Goal: Information Seeking & Learning: Check status

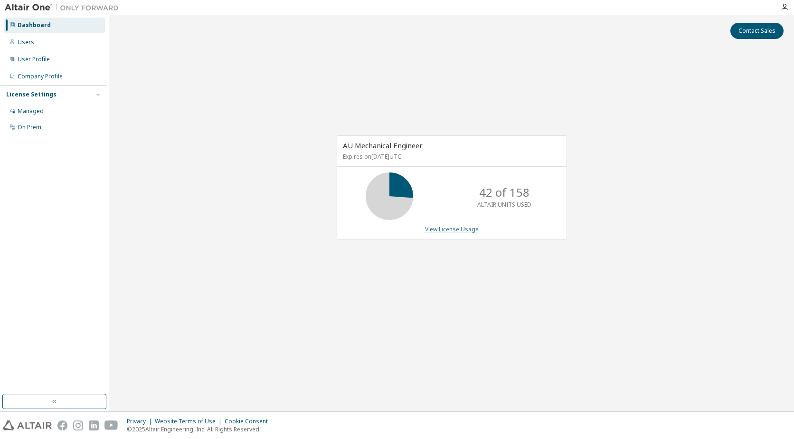
click at [453, 229] on link "View License Usage" at bounding box center [452, 229] width 54 height 8
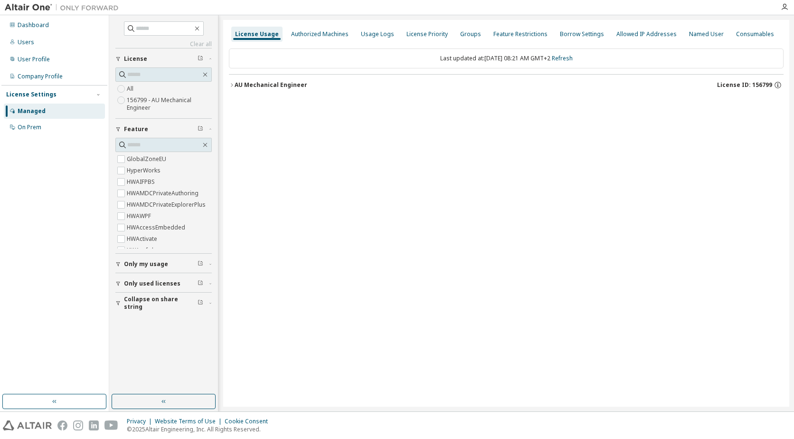
click at [230, 84] on icon "button" at bounding box center [232, 85] width 6 height 6
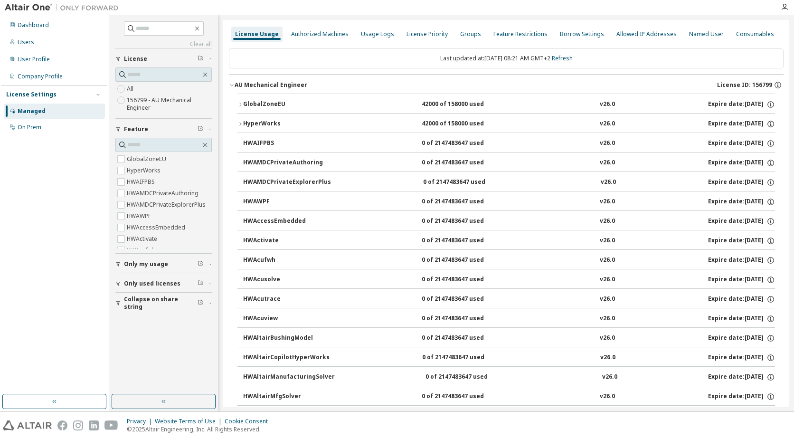
click at [132, 100] on label "156799 - AU Mechanical Engineer" at bounding box center [169, 103] width 85 height 19
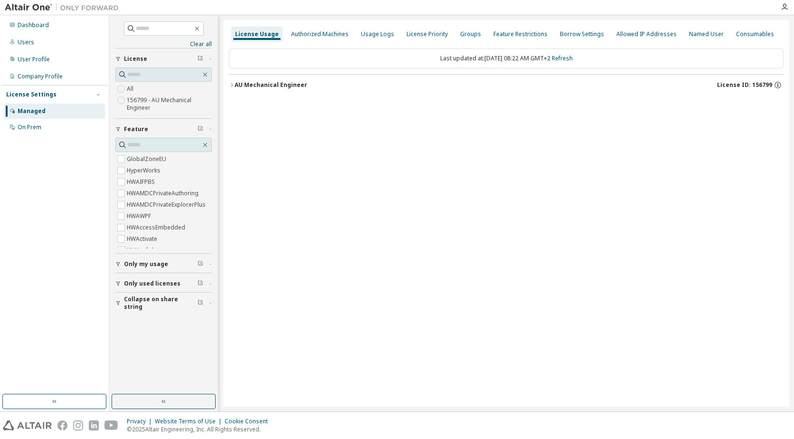
click at [233, 85] on icon "button" at bounding box center [232, 85] width 6 height 6
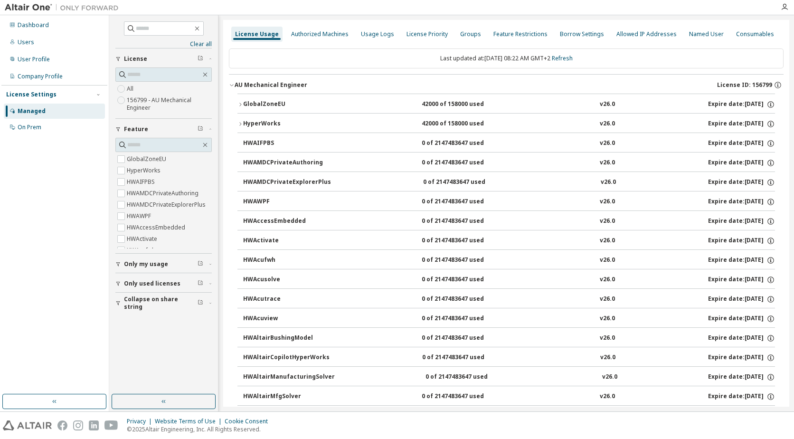
click at [243, 101] on div "GlobalZoneEU" at bounding box center [285, 104] width 85 height 9
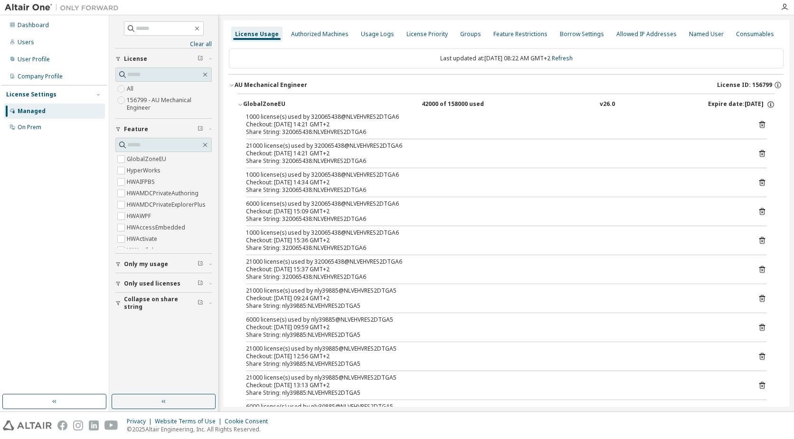
click at [240, 102] on icon "button" at bounding box center [240, 105] width 6 height 6
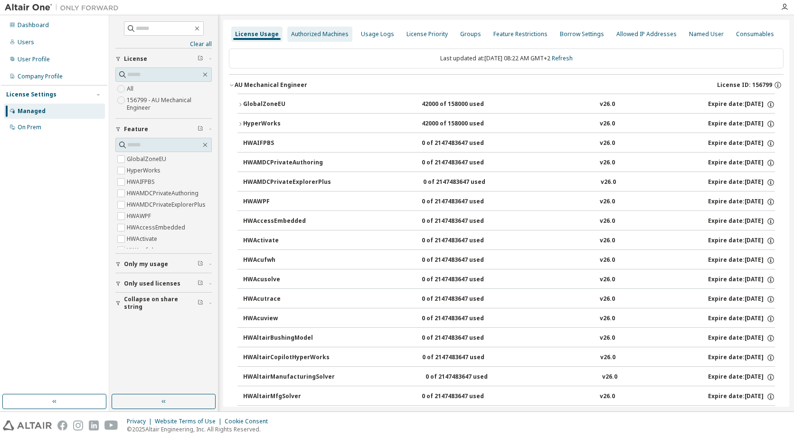
click at [299, 37] on div "Authorized Machines" at bounding box center [319, 34] width 57 height 8
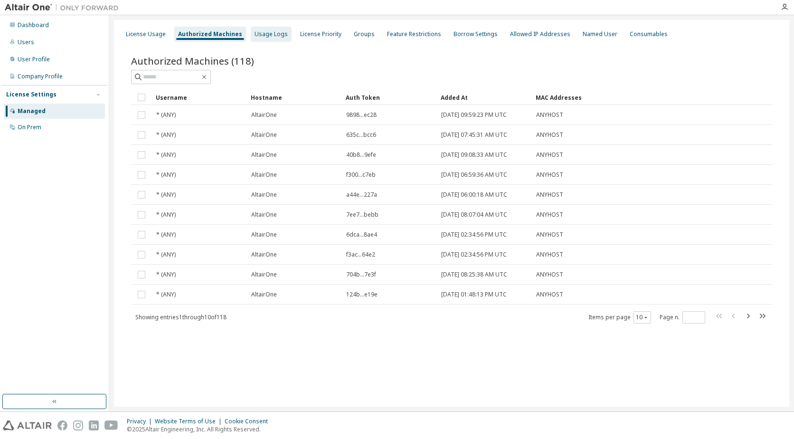
click at [262, 34] on div "Usage Logs" at bounding box center [270, 34] width 33 height 8
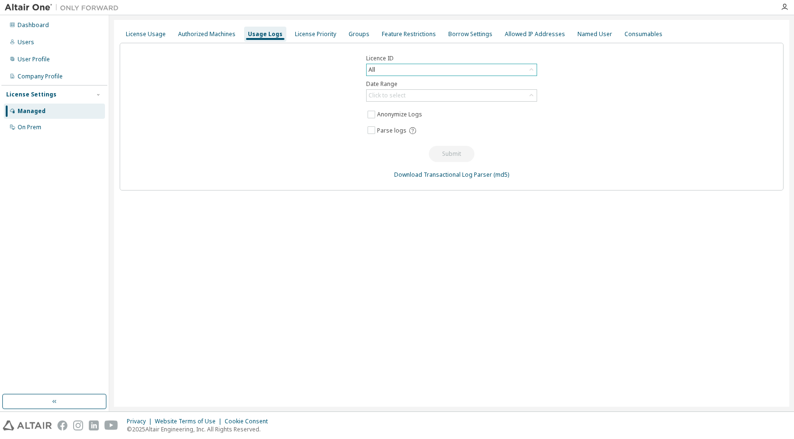
click at [390, 69] on div "All" at bounding box center [451, 69] width 170 height 11
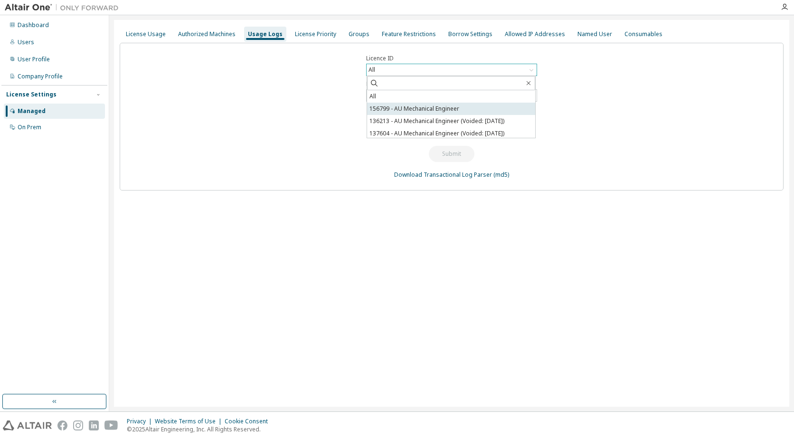
click at [391, 107] on li "156799 - AU Mechanical Engineer" at bounding box center [451, 109] width 168 height 12
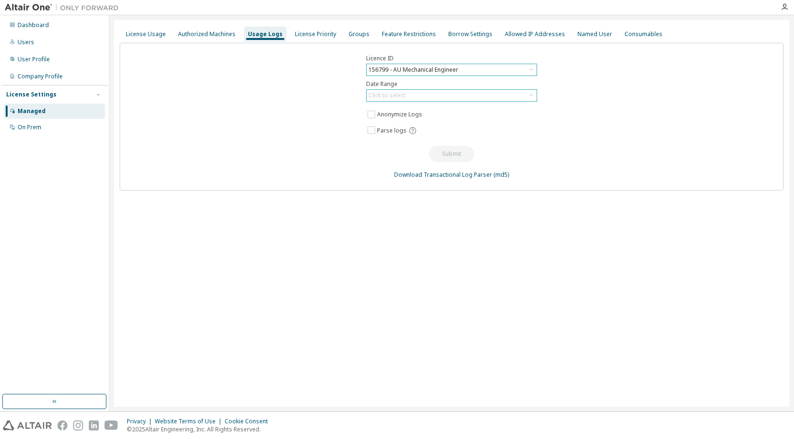
click at [380, 94] on div "Click to select" at bounding box center [386, 96] width 37 height 8
click at [402, 131] on li "Year to date" at bounding box center [451, 134] width 168 height 12
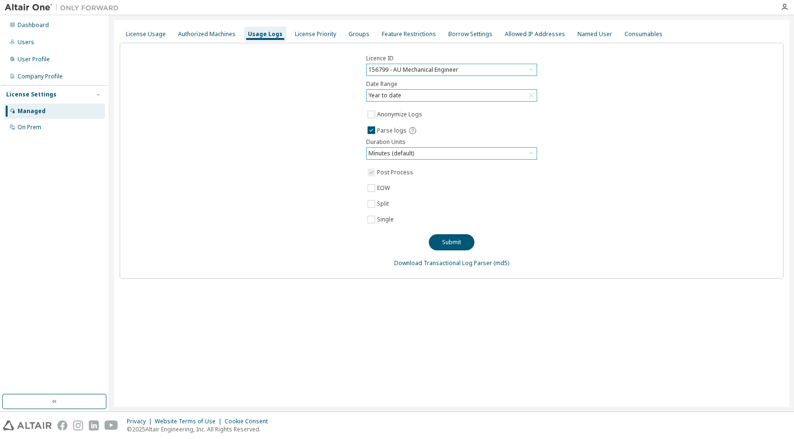
click at [528, 153] on icon at bounding box center [530, 153] width 9 height 9
click at [561, 143] on div "Licence ID 156799 - AU Mechanical Engineer Date Range Year to date Anonymize Lo…" at bounding box center [452, 161] width 664 height 236
click at [532, 153] on icon at bounding box center [531, 153] width 4 height 2
click at [451, 189] on li "Hours" at bounding box center [451, 192] width 168 height 12
click at [530, 177] on span "Post Process" at bounding box center [450, 172] width 171 height 11
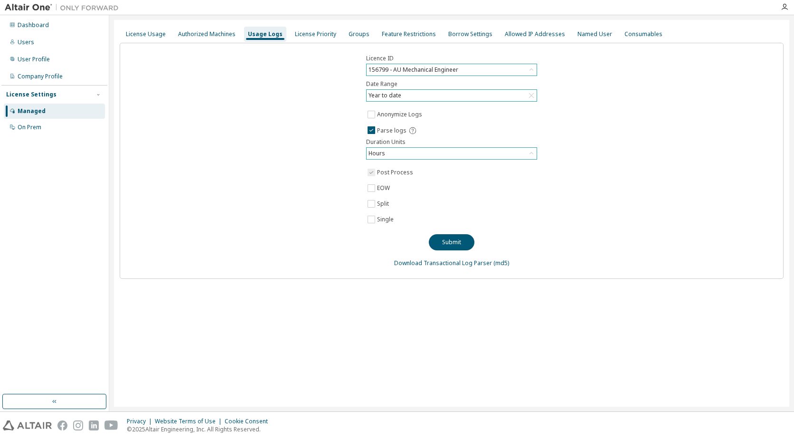
click at [368, 238] on div "Licence ID 156799 - AU Mechanical Engineer Date Range Year to date Anonymize Lo…" at bounding box center [452, 161] width 664 height 236
click at [454, 240] on button "Submit" at bounding box center [452, 242] width 46 height 16
click at [310, 30] on div "License Priority" at bounding box center [315, 34] width 41 height 8
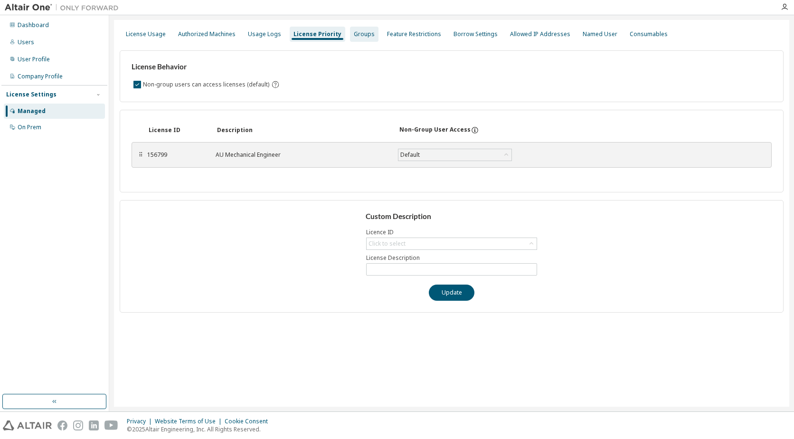
click at [356, 36] on div "Groups" at bounding box center [364, 34] width 21 height 8
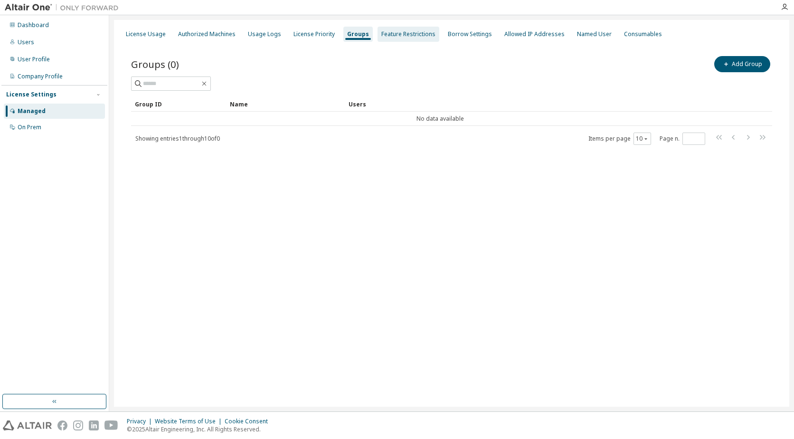
click at [393, 36] on div "Feature Restrictions" at bounding box center [408, 34] width 54 height 8
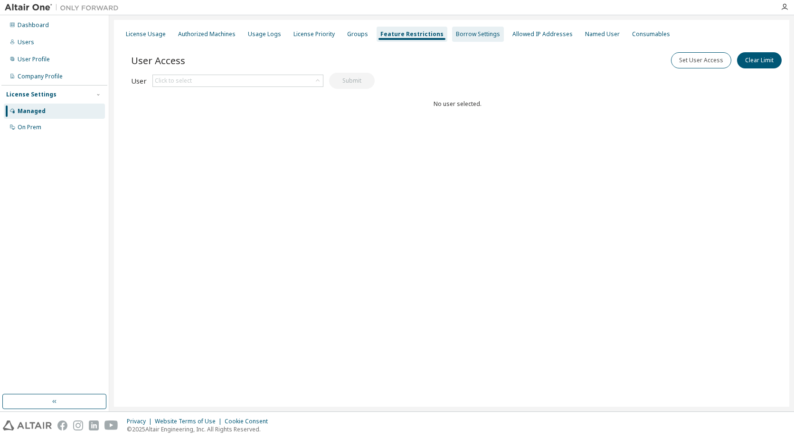
click at [456, 35] on div "Borrow Settings" at bounding box center [478, 34] width 44 height 8
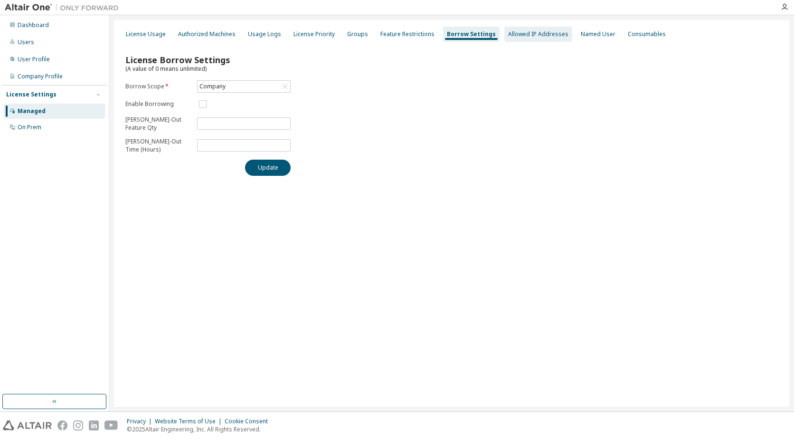
click at [541, 34] on div "Allowed IP Addresses" at bounding box center [538, 34] width 60 height 8
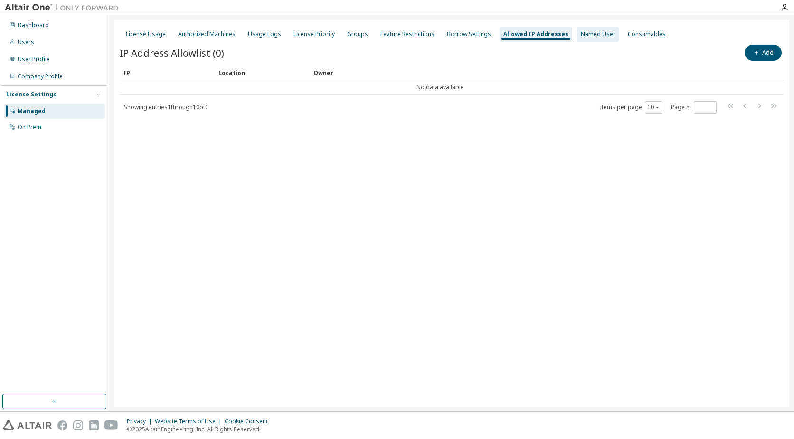
click at [580, 32] on div "Named User" at bounding box center [597, 34] width 35 height 8
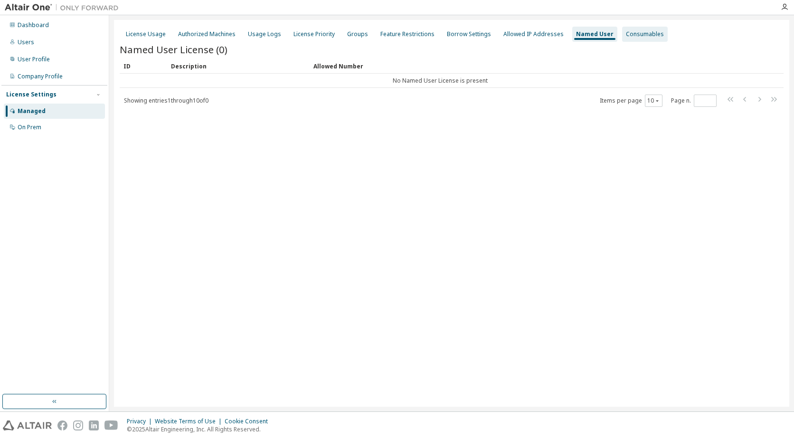
click at [632, 32] on div "Consumables" at bounding box center [645, 34] width 38 height 8
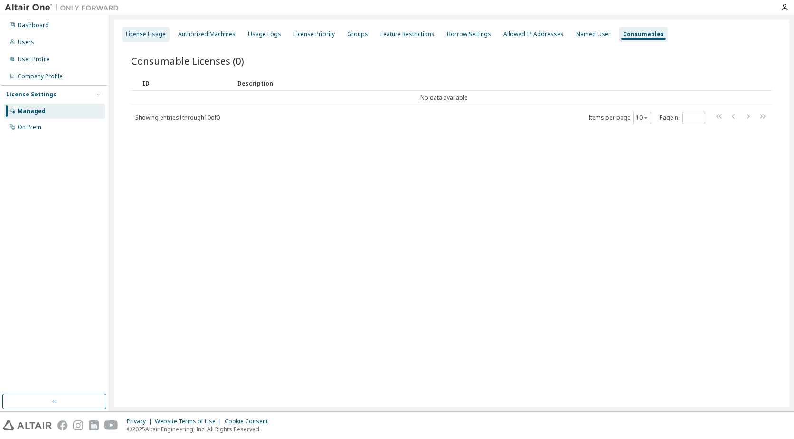
click at [146, 33] on div "License Usage" at bounding box center [146, 34] width 40 height 8
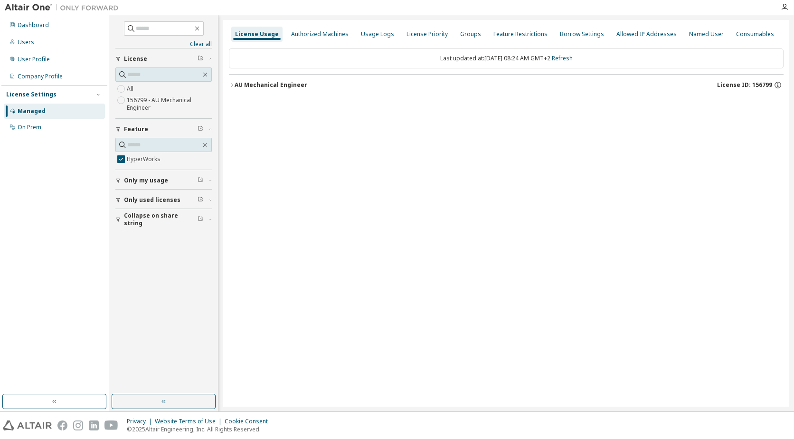
click at [231, 86] on icon "button" at bounding box center [232, 85] width 6 height 6
click at [238, 104] on icon "button" at bounding box center [240, 105] width 6 height 6
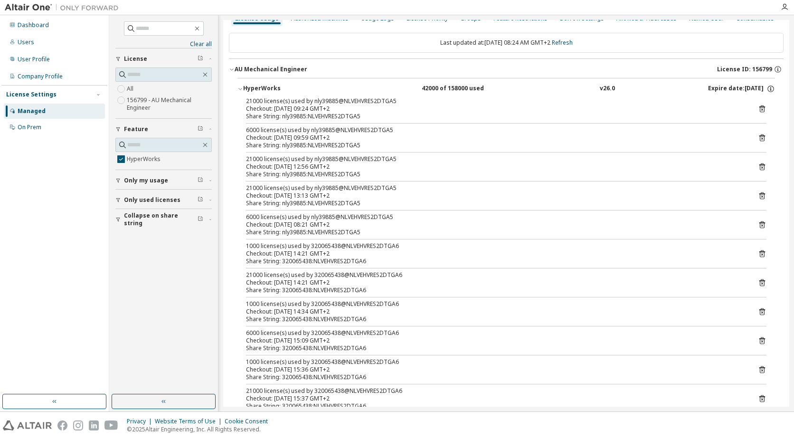
scroll to position [40, 0]
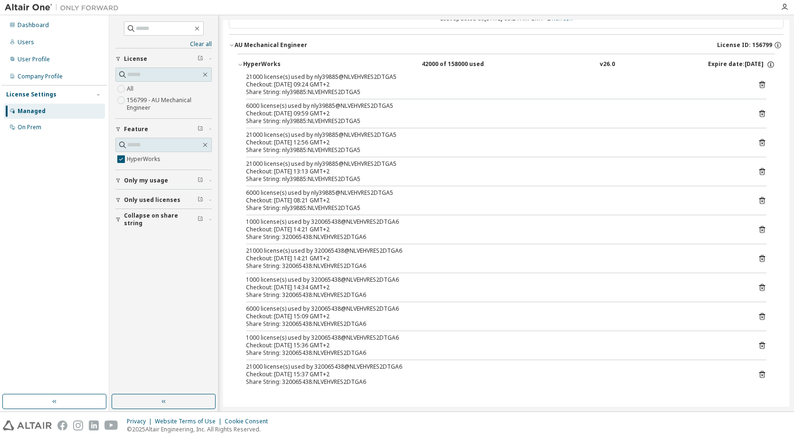
click at [239, 65] on icon "button" at bounding box center [239, 65] width 3 height 2
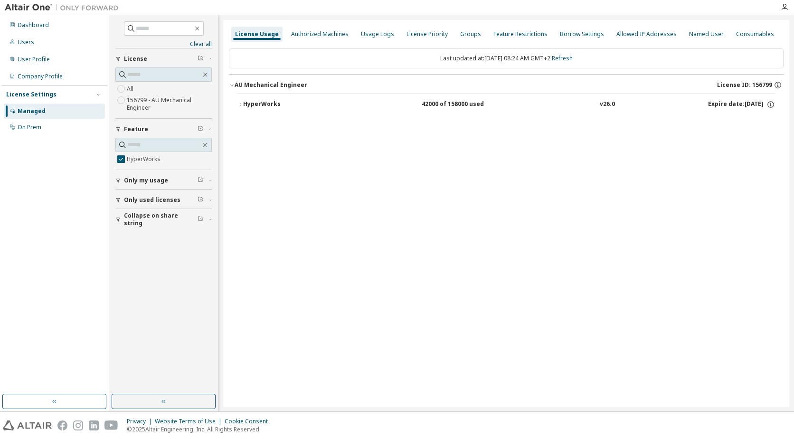
scroll to position [0, 0]
click at [147, 197] on span "Only used licenses" at bounding box center [152, 200] width 56 height 8
click at [231, 84] on icon "button" at bounding box center [232, 85] width 6 height 6
click at [119, 198] on icon "button" at bounding box center [118, 200] width 4 height 4
click at [231, 83] on icon "button" at bounding box center [232, 85] width 6 height 6
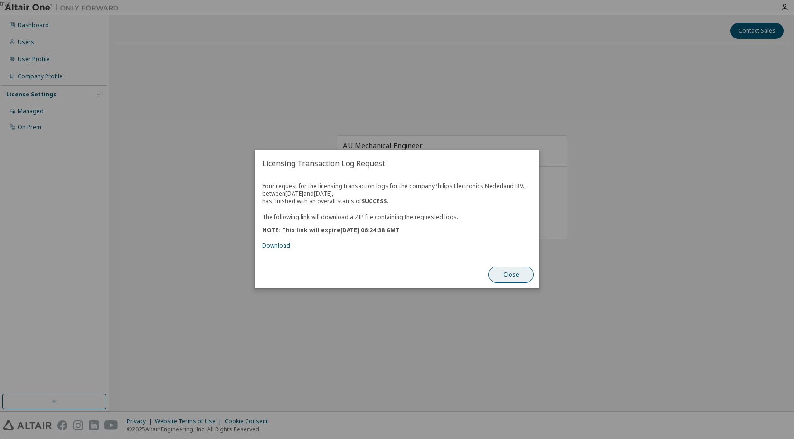
click at [508, 274] on button "Close" at bounding box center [511, 275] width 46 height 16
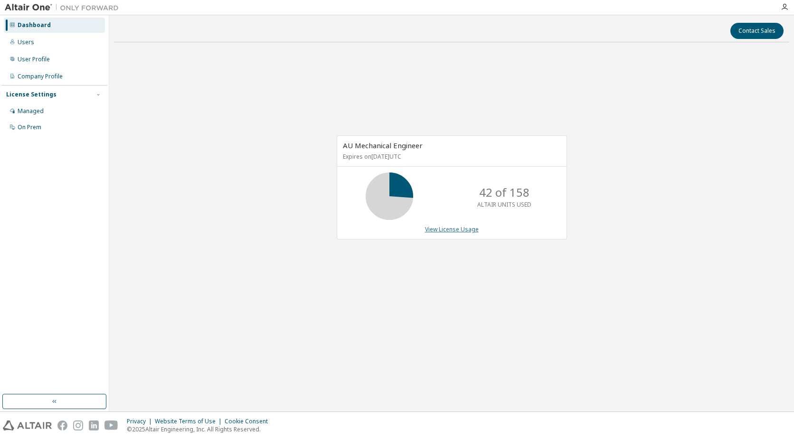
click at [467, 232] on link "View License Usage" at bounding box center [452, 229] width 54 height 8
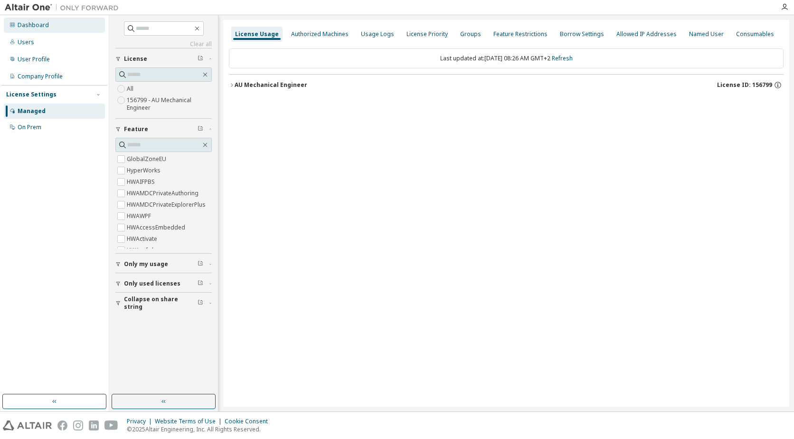
click at [33, 20] on div "Dashboard" at bounding box center [54, 25] width 101 height 15
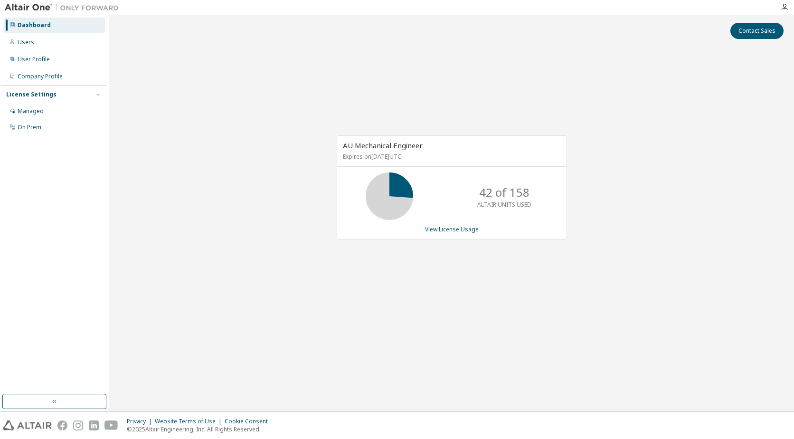
click at [401, 184] on icon at bounding box center [389, 196] width 24 height 24
click at [375, 166] on div "AU Mechanical Engineer Expires on February 1, 2026 UTC" at bounding box center [451, 151] width 229 height 31
click at [401, 188] on icon at bounding box center [389, 196] width 24 height 24
click at [494, 198] on p "42 of 158" at bounding box center [504, 192] width 50 height 16
click at [397, 192] on icon at bounding box center [389, 196] width 24 height 24
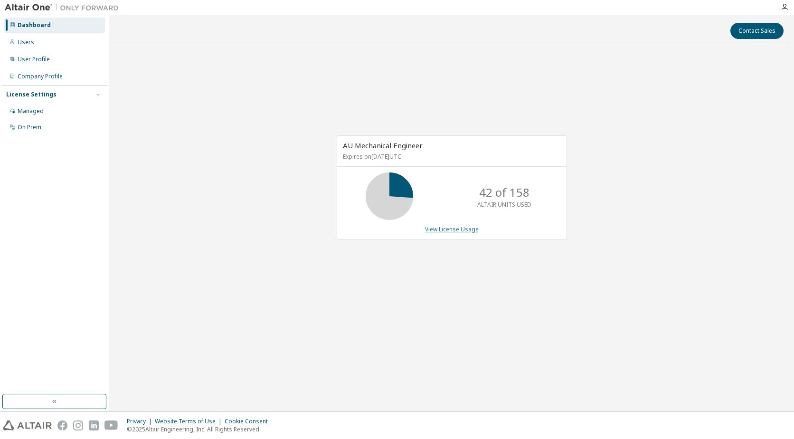
click at [467, 230] on link "View License Usage" at bounding box center [452, 229] width 54 height 8
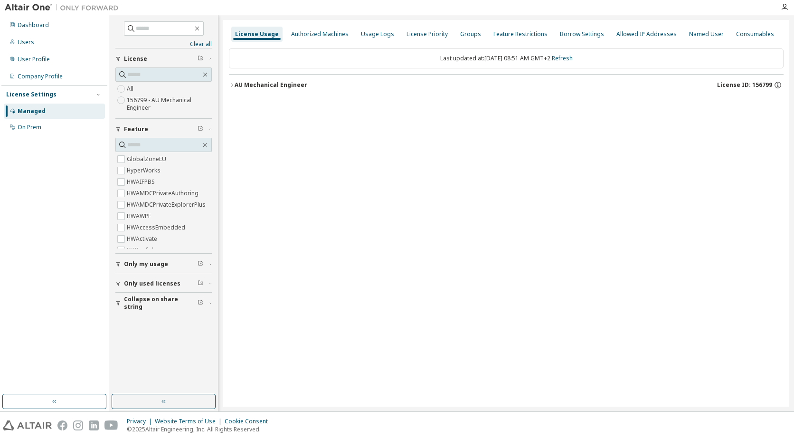
click at [117, 264] on icon "button" at bounding box center [118, 264] width 6 height 6
click at [232, 84] on icon "button" at bounding box center [232, 84] width 2 height 3
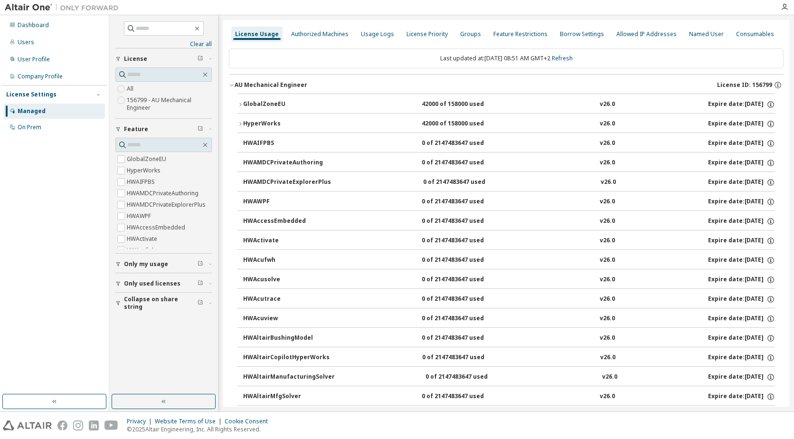
click at [427, 101] on div "42000 of 158000 used" at bounding box center [463, 104] width 85 height 9
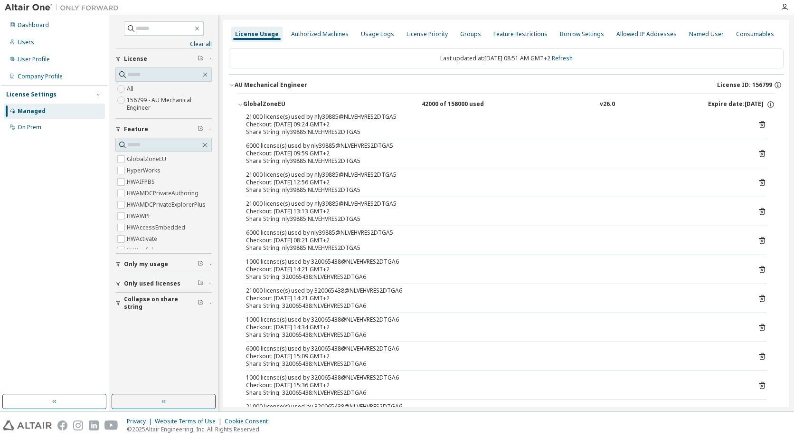
click at [427, 100] on div "42000 of 158000 used" at bounding box center [463, 104] width 85 height 9
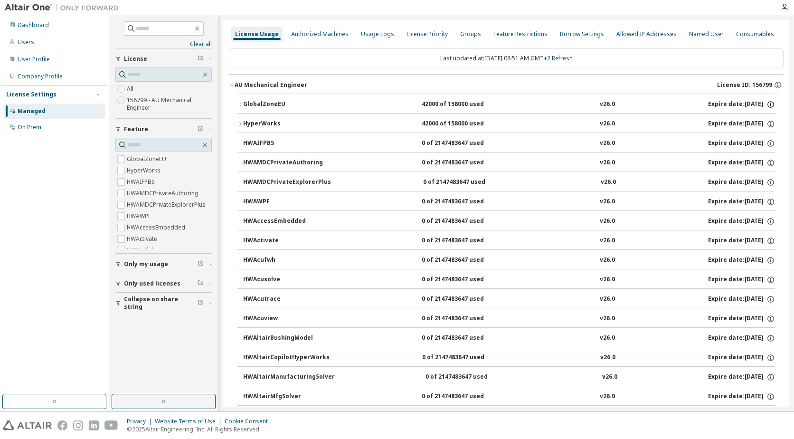
click at [766, 107] on icon "button" at bounding box center [770, 104] width 9 height 9
click at [644, 56] on div "Last updated at: Tue 2025-10-07 08:51 AM GMT+2 Refresh" at bounding box center [506, 58] width 554 height 20
click at [117, 282] on icon "button" at bounding box center [118, 283] width 6 height 6
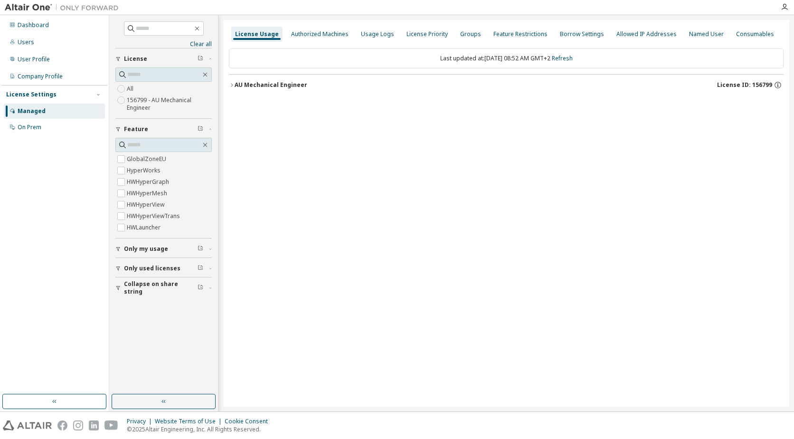
click at [231, 84] on icon "button" at bounding box center [232, 85] width 6 height 6
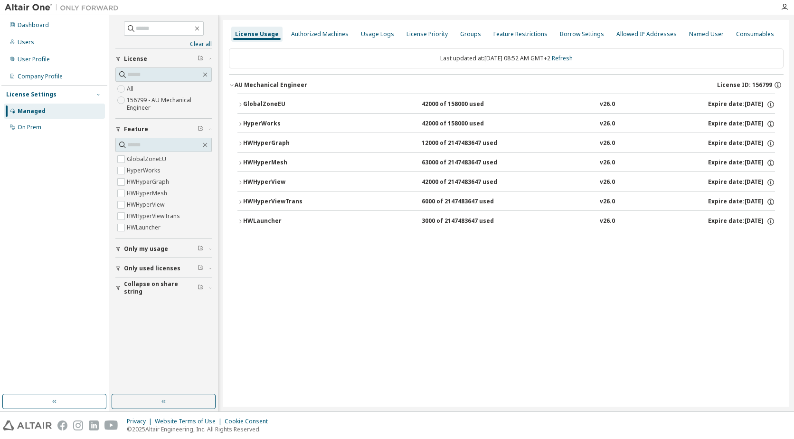
click at [99, 93] on icon "button" at bounding box center [98, 95] width 6 height 6
click at [99, 94] on icon "button" at bounding box center [98, 93] width 2 height 1
click at [33, 125] on div "On Prem" at bounding box center [30, 127] width 24 height 8
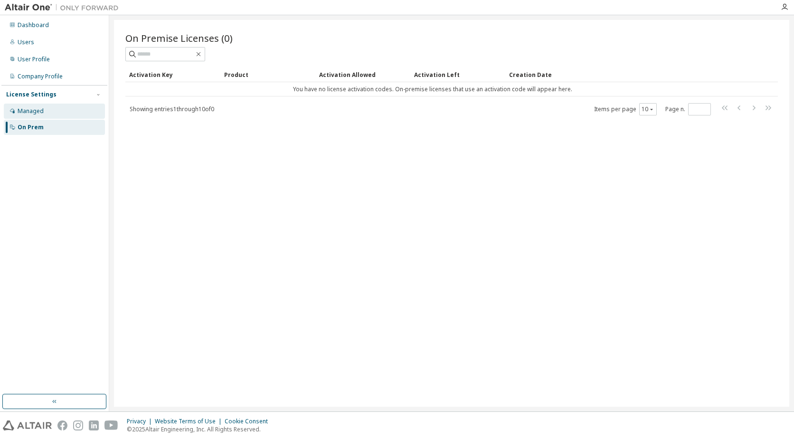
click at [32, 111] on div "Managed" at bounding box center [31, 111] width 26 height 8
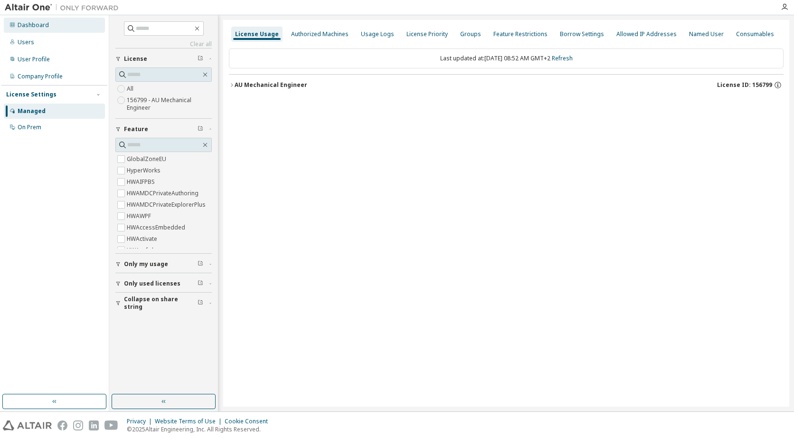
click at [40, 23] on div "Dashboard" at bounding box center [33, 25] width 31 height 8
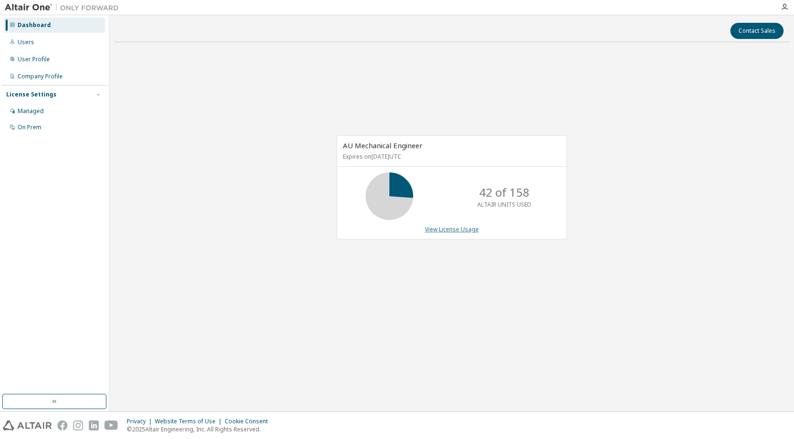
click at [466, 229] on link "View License Usage" at bounding box center [452, 229] width 54 height 8
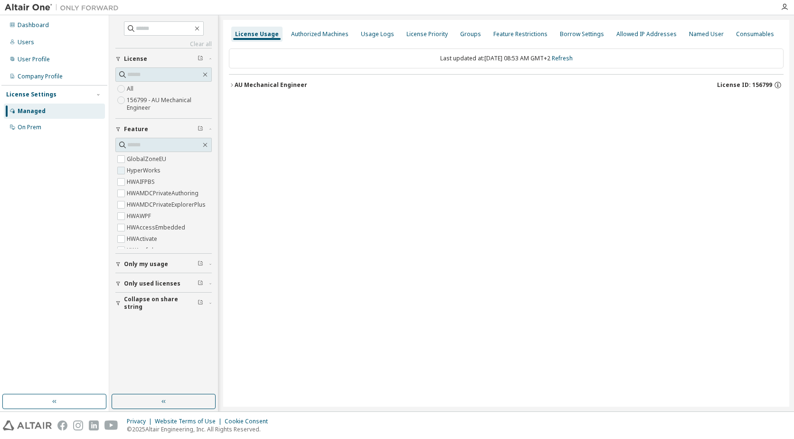
click at [146, 170] on label "HyperWorks" at bounding box center [145, 170] width 36 height 11
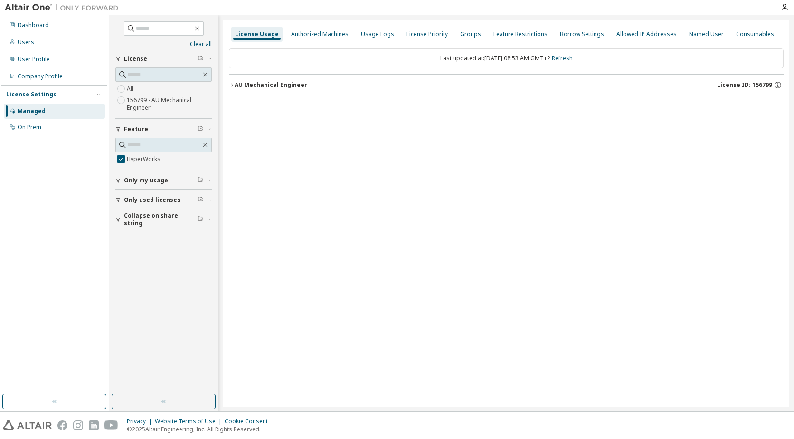
click at [233, 85] on icon "button" at bounding box center [232, 85] width 6 height 6
click at [239, 106] on icon "button" at bounding box center [240, 105] width 6 height 6
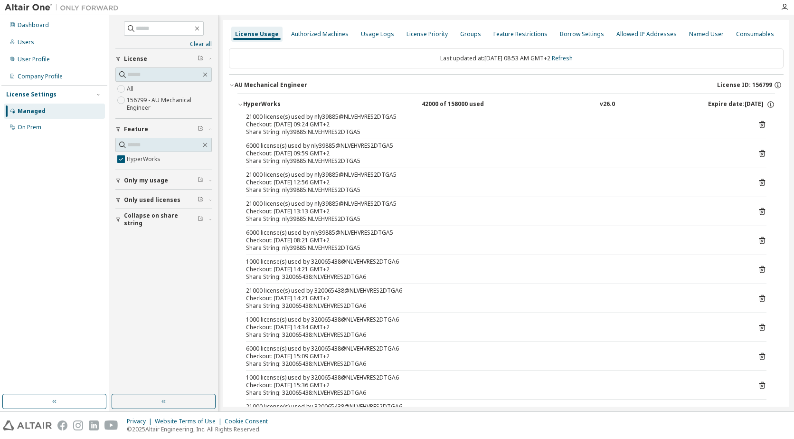
click at [242, 103] on icon "button" at bounding box center [240, 105] width 6 height 6
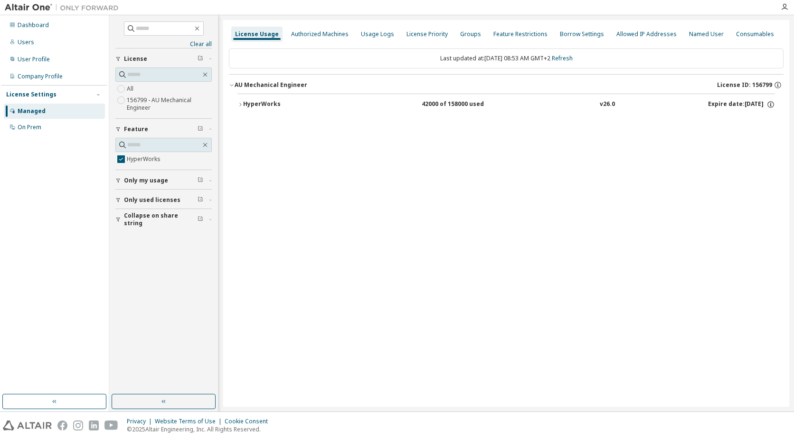
click at [144, 100] on label "156799 - AU Mechanical Engineer" at bounding box center [169, 103] width 85 height 19
click at [230, 84] on icon "button" at bounding box center [232, 85] width 6 height 6
click at [238, 104] on icon "button" at bounding box center [240, 105] width 6 height 6
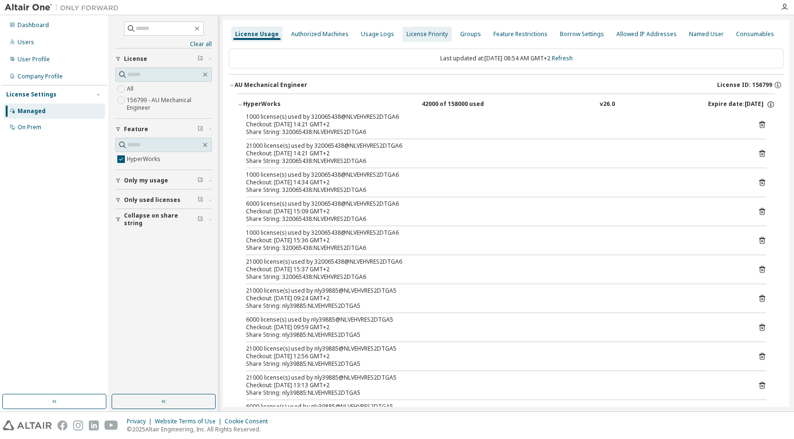
click at [300, 32] on div "Authorized Machines" at bounding box center [319, 34] width 57 height 8
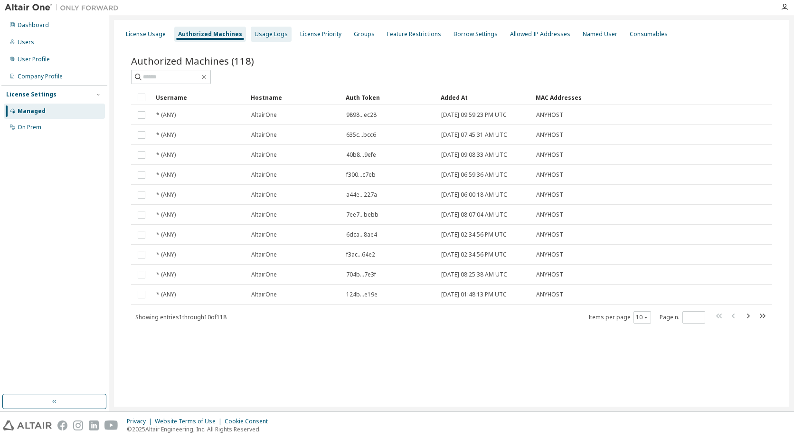
click at [262, 37] on div "Usage Logs" at bounding box center [270, 34] width 33 height 8
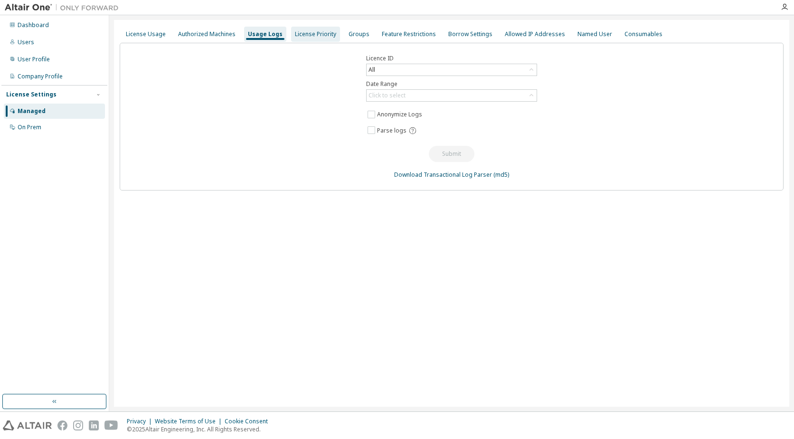
click at [320, 36] on div "License Priority" at bounding box center [315, 34] width 41 height 8
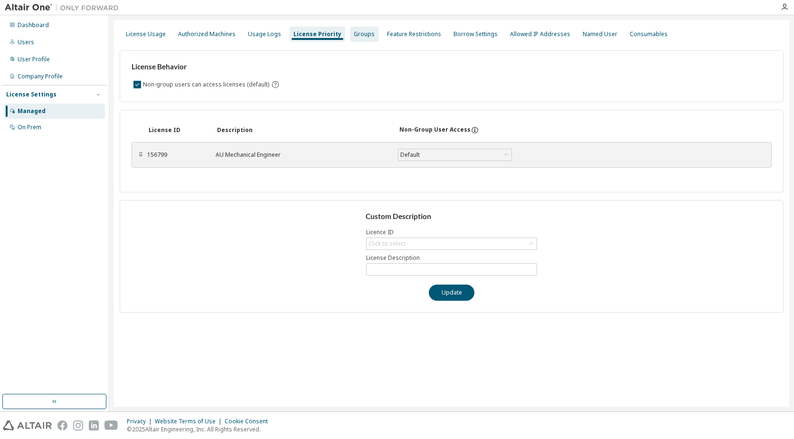
click at [350, 32] on div "Groups" at bounding box center [364, 34] width 28 height 15
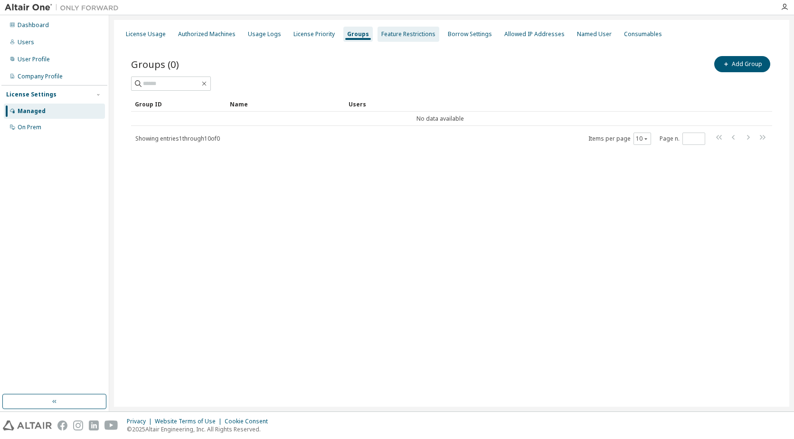
click at [390, 30] on div "Feature Restrictions" at bounding box center [408, 34] width 54 height 8
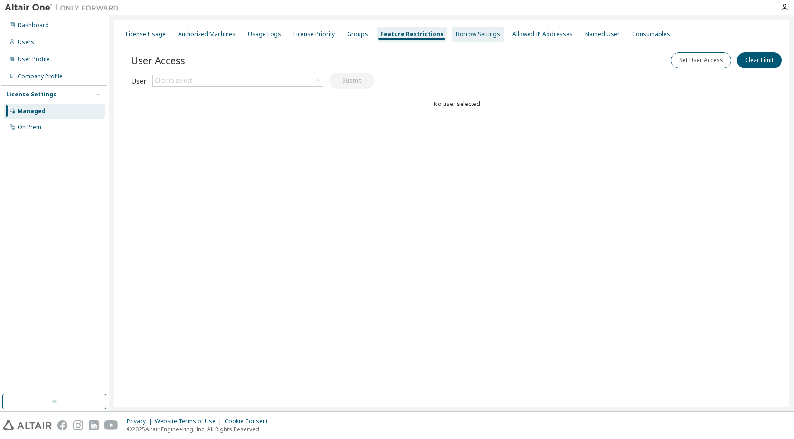
click at [458, 30] on div "Borrow Settings" at bounding box center [478, 34] width 44 height 8
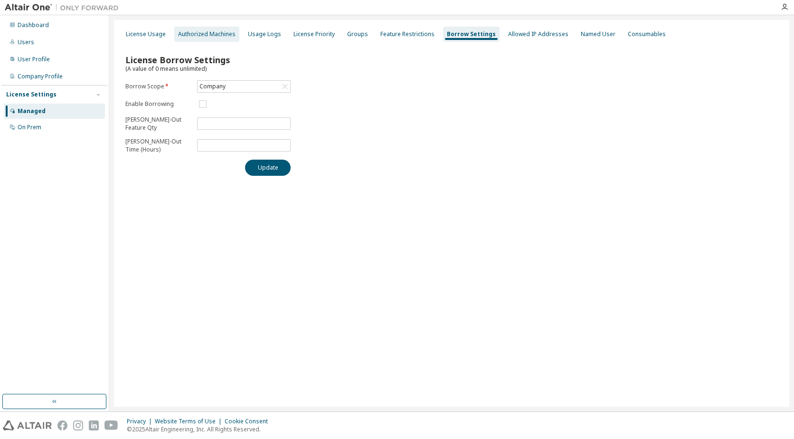
click at [214, 31] on div "Authorized Machines" at bounding box center [206, 34] width 57 height 8
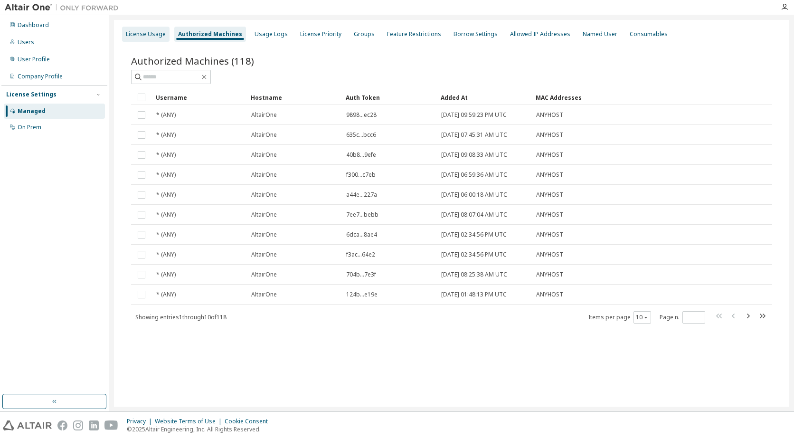
click at [143, 33] on div "License Usage" at bounding box center [146, 34] width 40 height 8
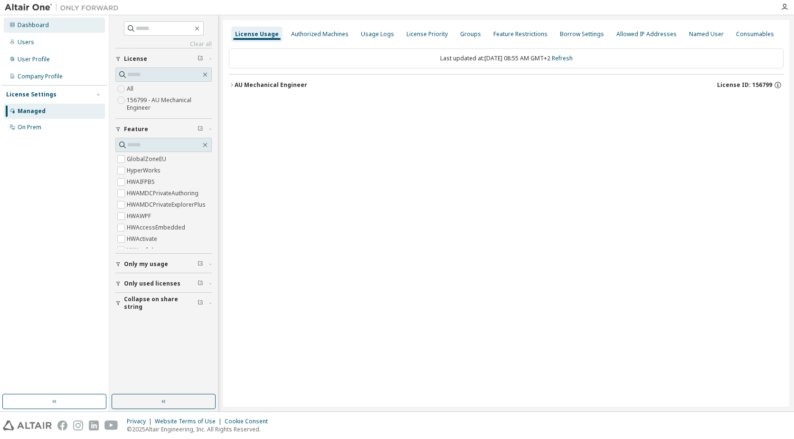
click at [30, 28] on div "Dashboard" at bounding box center [33, 25] width 31 height 8
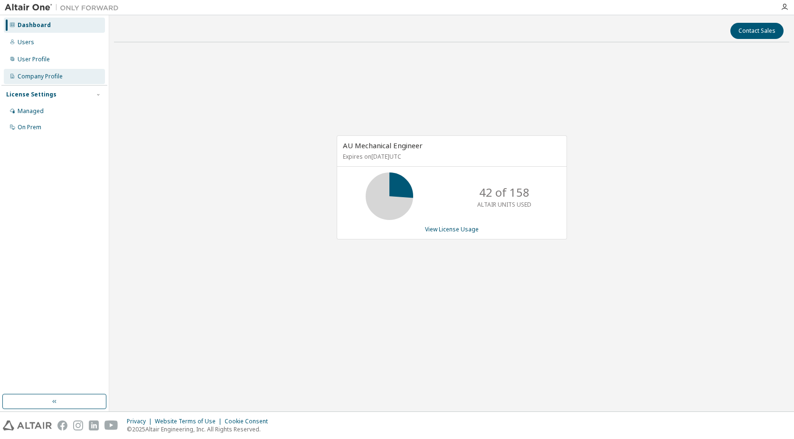
click at [35, 74] on div "Company Profile" at bounding box center [40, 77] width 45 height 8
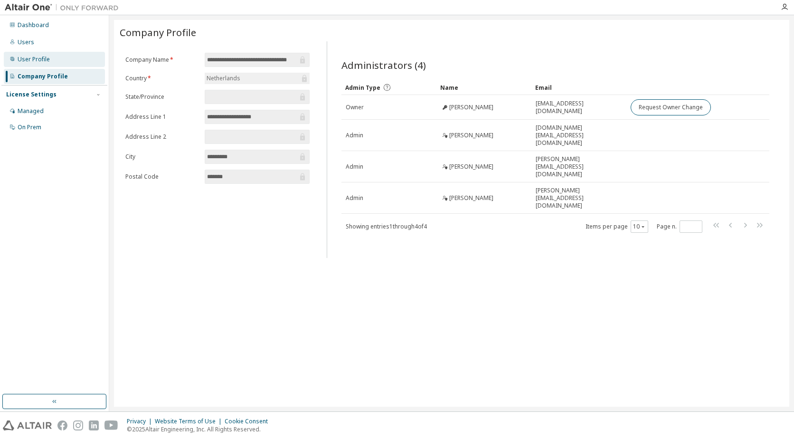
click at [33, 62] on div "User Profile" at bounding box center [34, 60] width 32 height 8
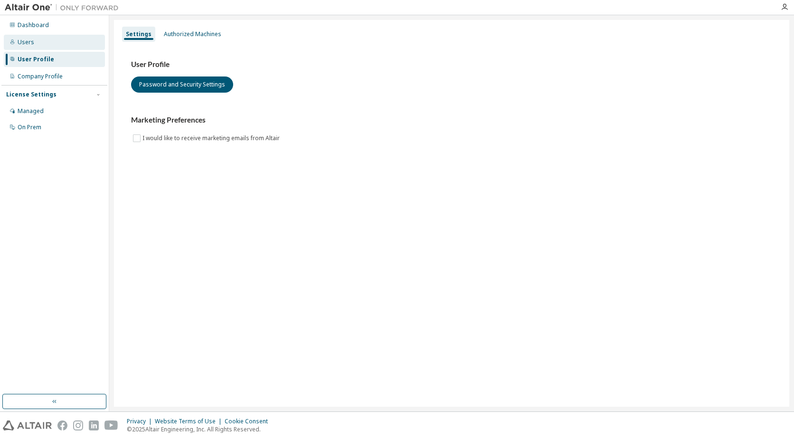
click at [31, 43] on div "Users" at bounding box center [26, 42] width 17 height 8
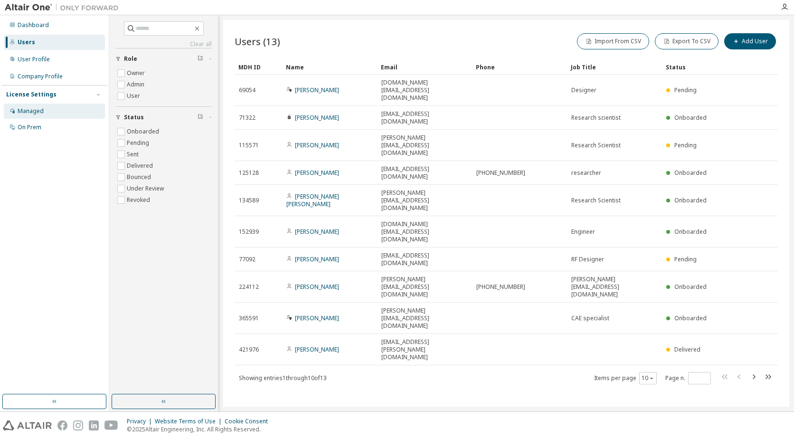
click at [29, 112] on div "Managed" at bounding box center [31, 111] width 26 height 8
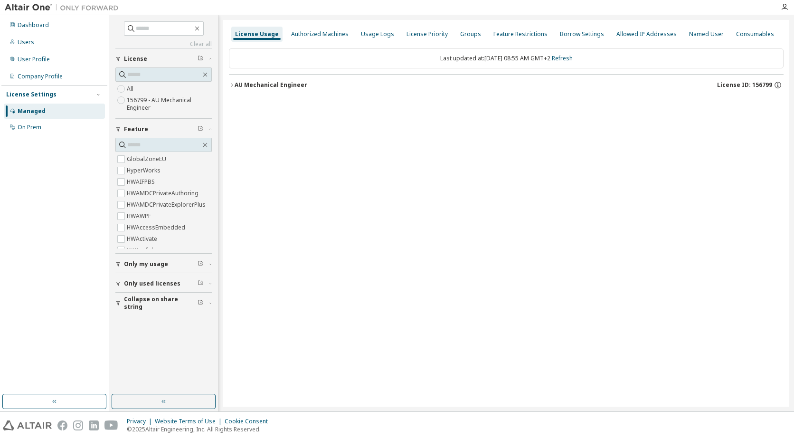
click at [401, 61] on div "Last updated at: Tue 2025-10-07 08:55 AM GMT+2 Refresh" at bounding box center [506, 58] width 554 height 20
click at [231, 86] on icon "button" at bounding box center [232, 84] width 2 height 3
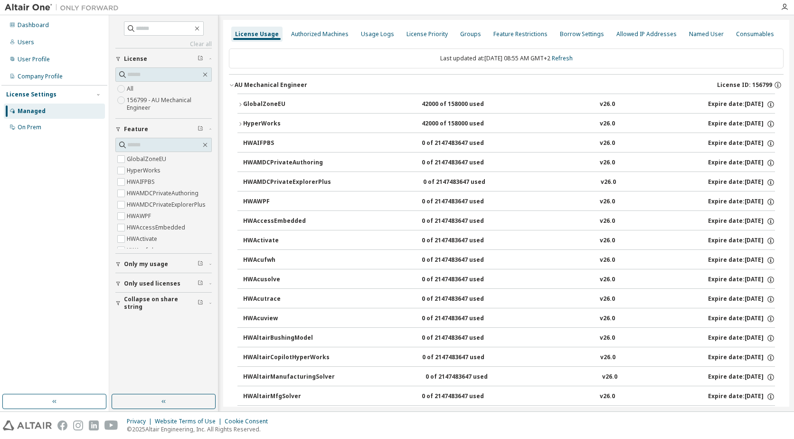
drag, startPoint x: 294, startPoint y: 82, endPoint x: 295, endPoint y: 61, distance: 21.4
click at [295, 61] on div "Last updated at: Tue 2025-10-07 08:55 AM GMT+2 Refresh" at bounding box center [506, 58] width 554 height 20
click at [164, 404] on icon "button" at bounding box center [164, 401] width 8 height 8
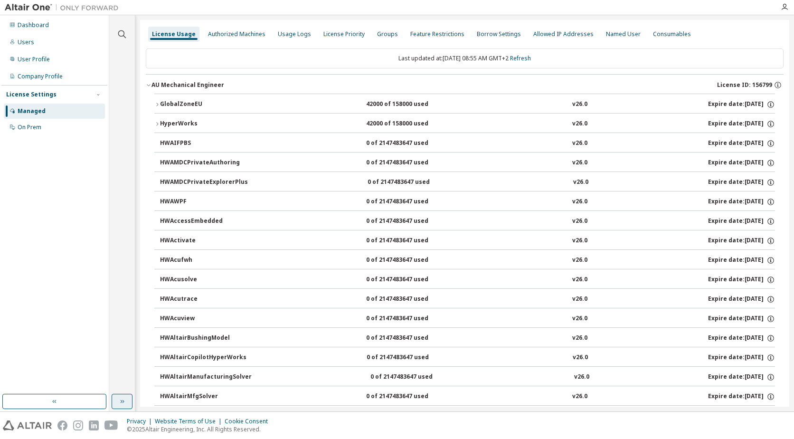
click at [122, 398] on icon "button" at bounding box center [122, 401] width 8 height 8
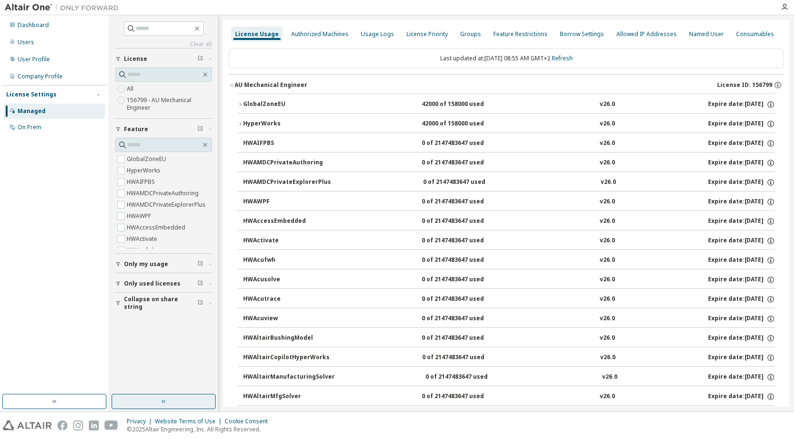
click at [155, 101] on label "156799 - AU Mechanical Engineer" at bounding box center [169, 103] width 85 height 19
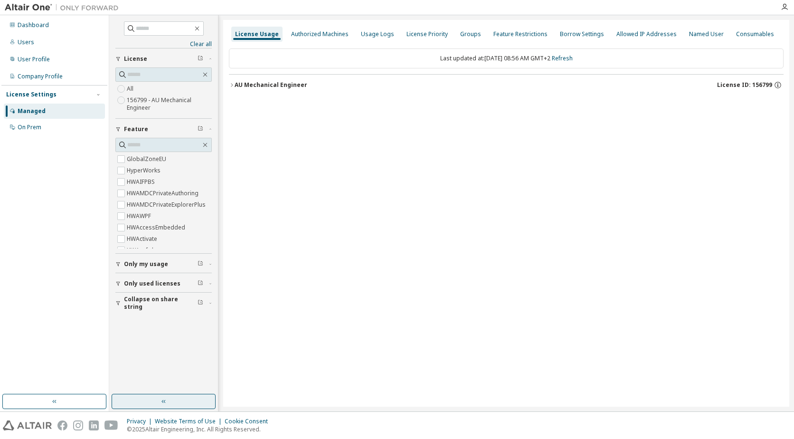
click at [231, 85] on icon "button" at bounding box center [232, 85] width 6 height 6
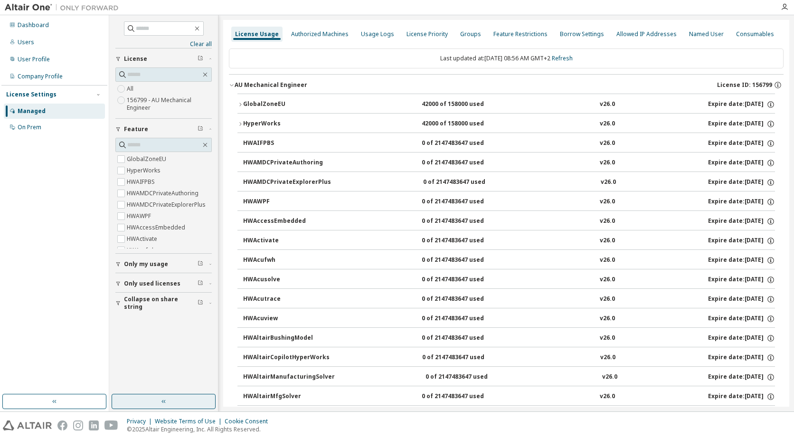
click at [119, 303] on icon "button" at bounding box center [118, 303] width 6 height 6
click at [119, 298] on button "Collapse on share string" at bounding box center [163, 302] width 96 height 21
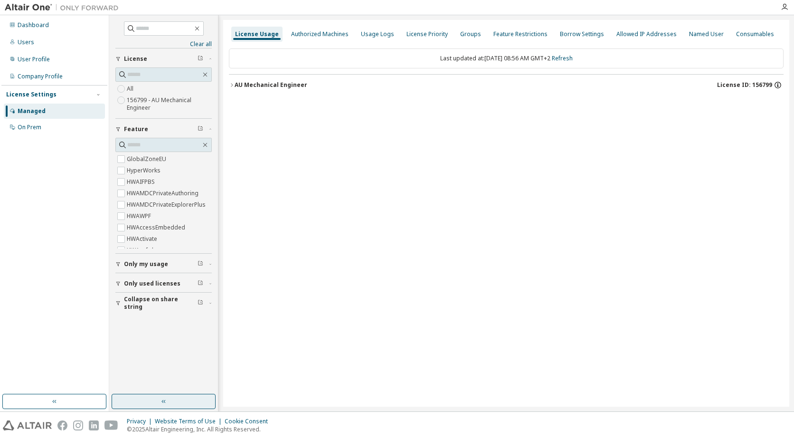
click at [777, 84] on icon "button" at bounding box center [777, 85] width 9 height 9
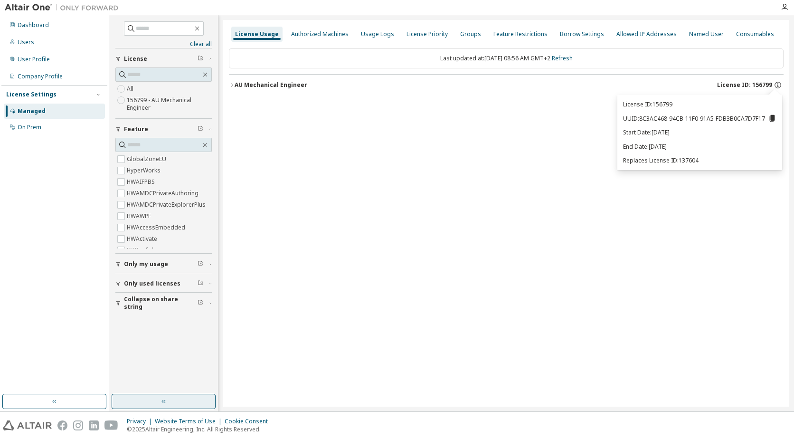
click at [577, 123] on div "License Usage Authorized Machines Usage Logs License Priority Groups Feature Re…" at bounding box center [506, 213] width 566 height 386
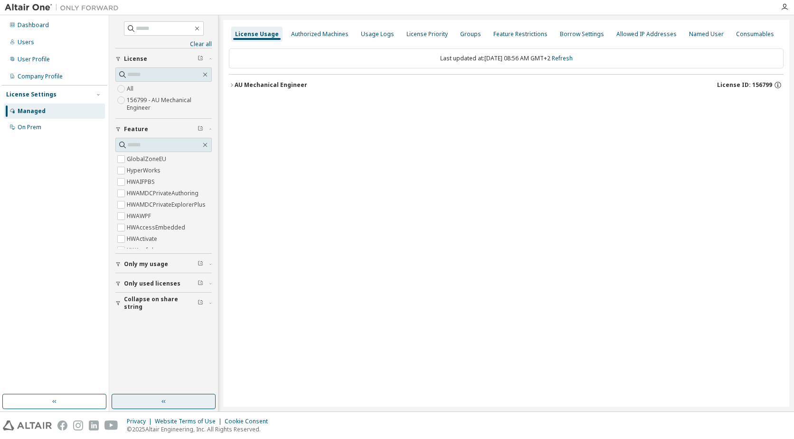
click at [232, 86] on icon "button" at bounding box center [232, 85] width 6 height 6
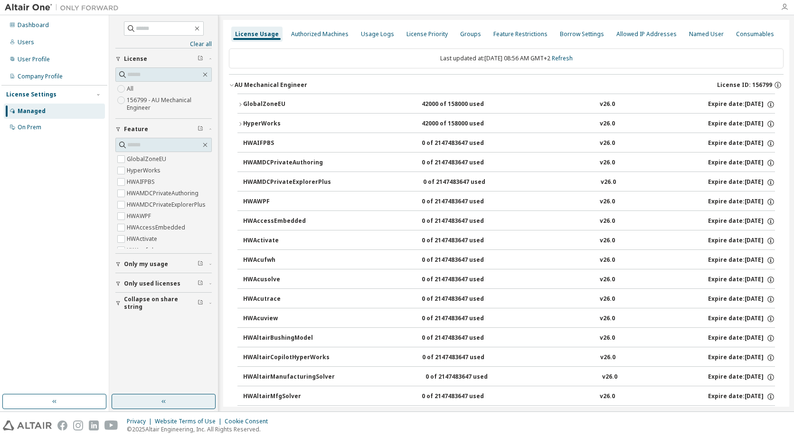
click at [784, 9] on icon "button" at bounding box center [784, 7] width 8 height 8
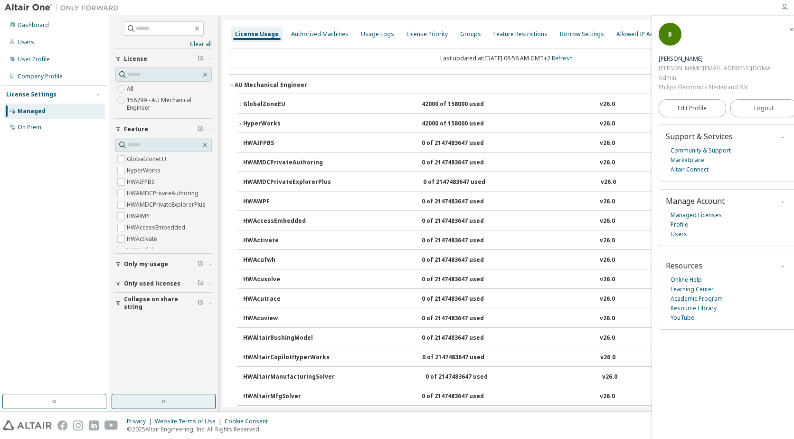
click at [624, 7] on div at bounding box center [448, 7] width 651 height 15
click at [788, 31] on icon "button" at bounding box center [791, 30] width 6 height 6
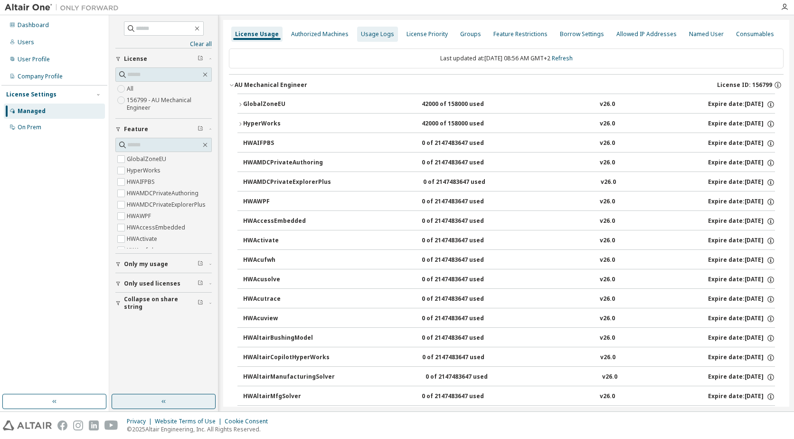
click at [368, 31] on div "Usage Logs" at bounding box center [377, 34] width 33 height 8
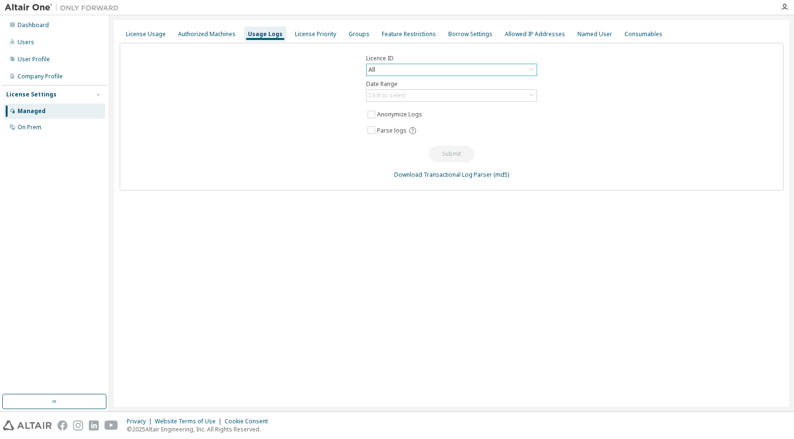
click at [386, 70] on div "All" at bounding box center [451, 69] width 170 height 11
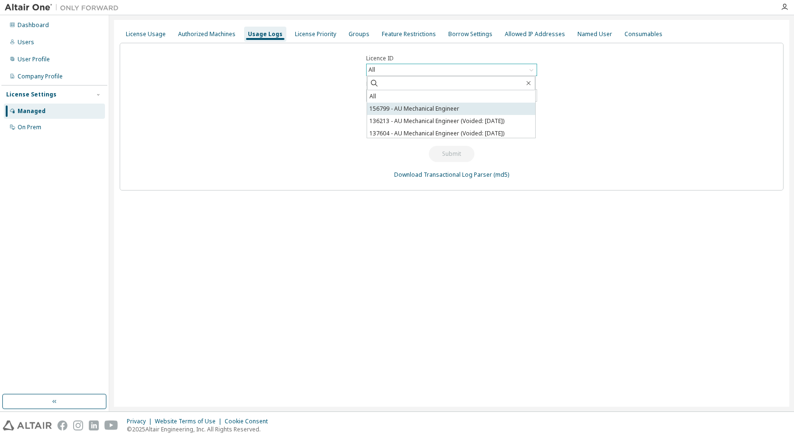
click at [404, 106] on li "156799 - AU Mechanical Engineer" at bounding box center [451, 109] width 168 height 12
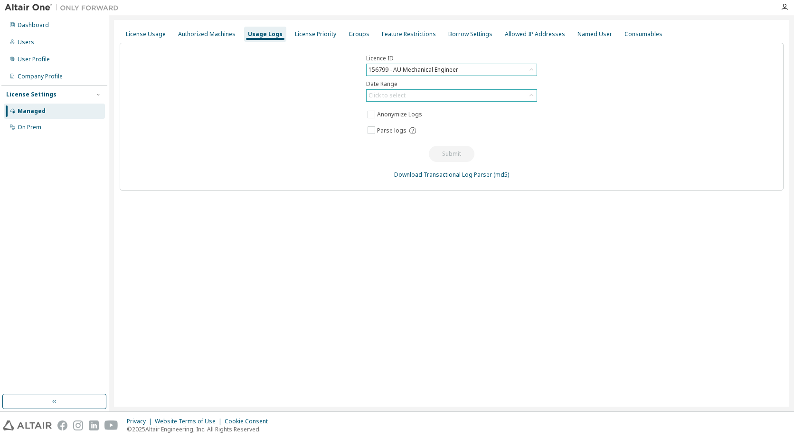
click at [401, 94] on div "Click to select" at bounding box center [386, 96] width 37 height 8
click at [404, 133] on li "Year to date" at bounding box center [451, 134] width 168 height 12
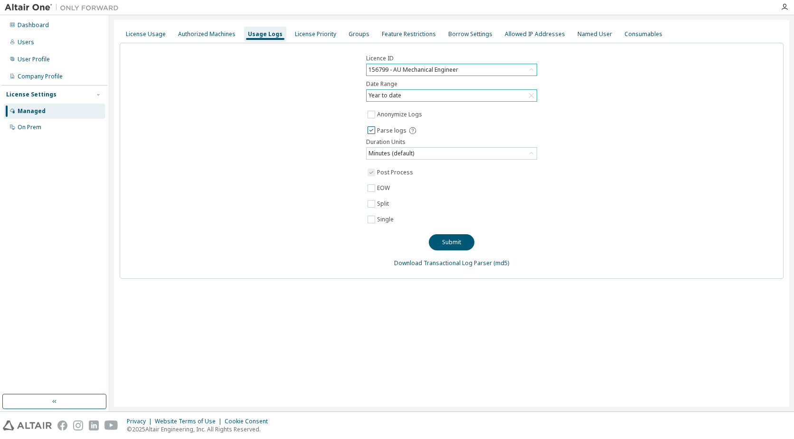
click at [410, 131] on icon at bounding box center [412, 130] width 9 height 9
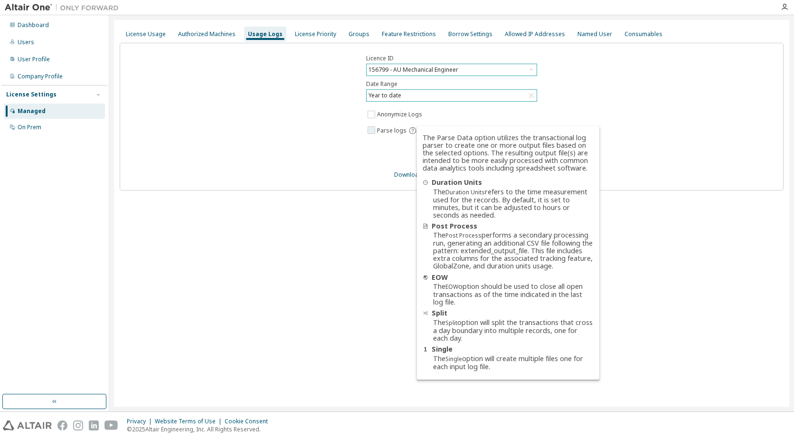
click at [409, 129] on icon at bounding box center [412, 130] width 7 height 7
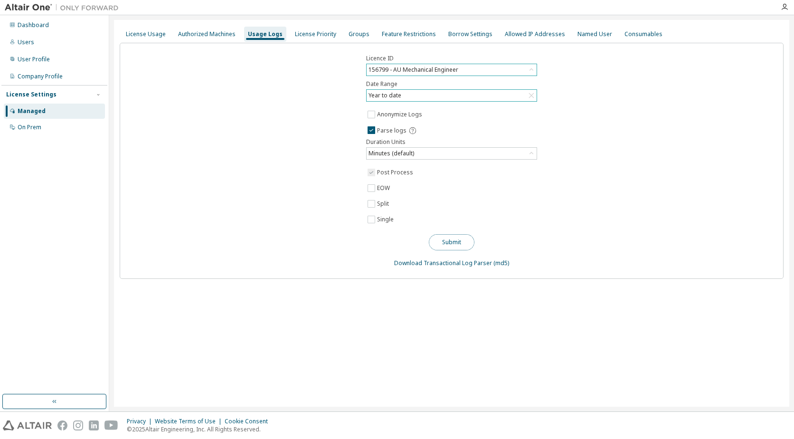
click at [446, 241] on button "Submit" at bounding box center [452, 242] width 46 height 16
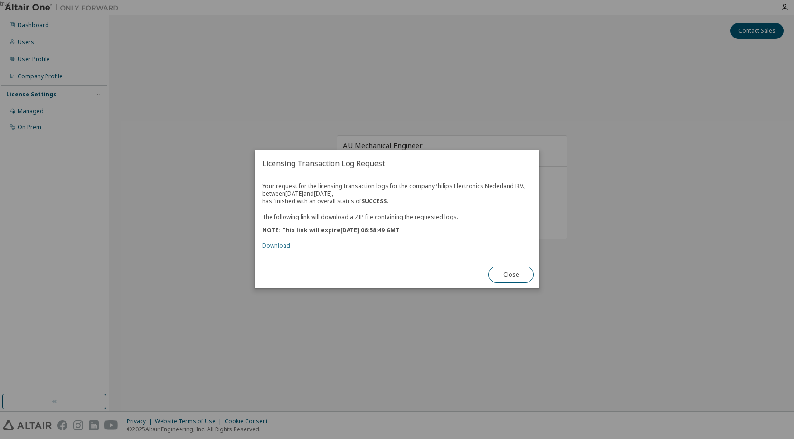
click at [279, 244] on link "Download" at bounding box center [276, 246] width 28 height 8
click at [631, 256] on div "true" at bounding box center [397, 219] width 794 height 439
